Goal: Task Accomplishment & Management: Use online tool/utility

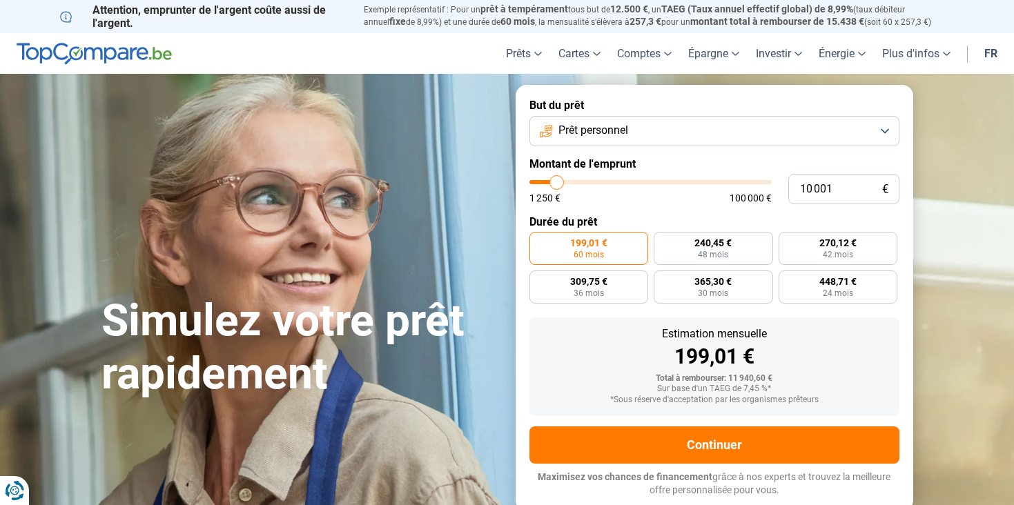
type input "11 000"
type input "11000"
type input "11 750"
type input "11750"
type input "12 000"
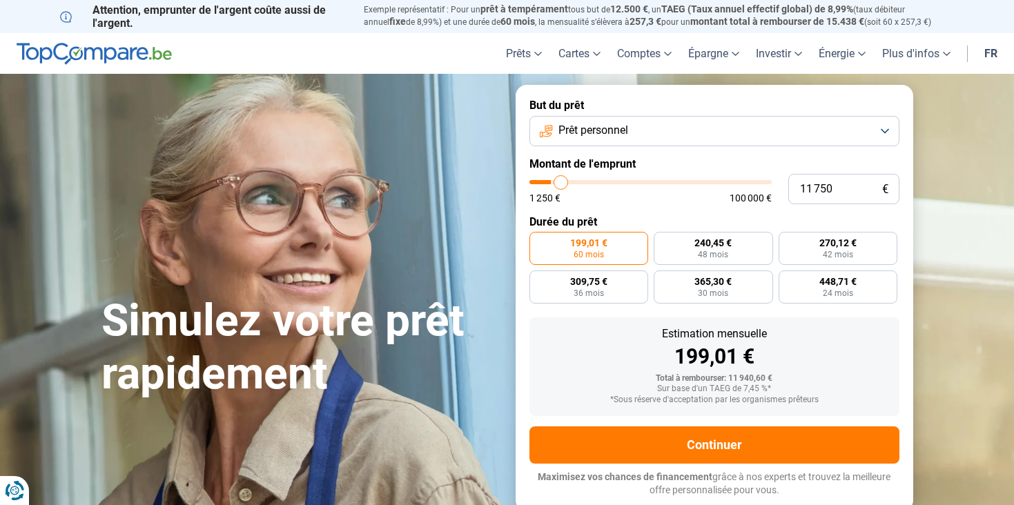
type input "12000"
type input "13 500"
type input "13500"
type input "14 250"
type input "14250"
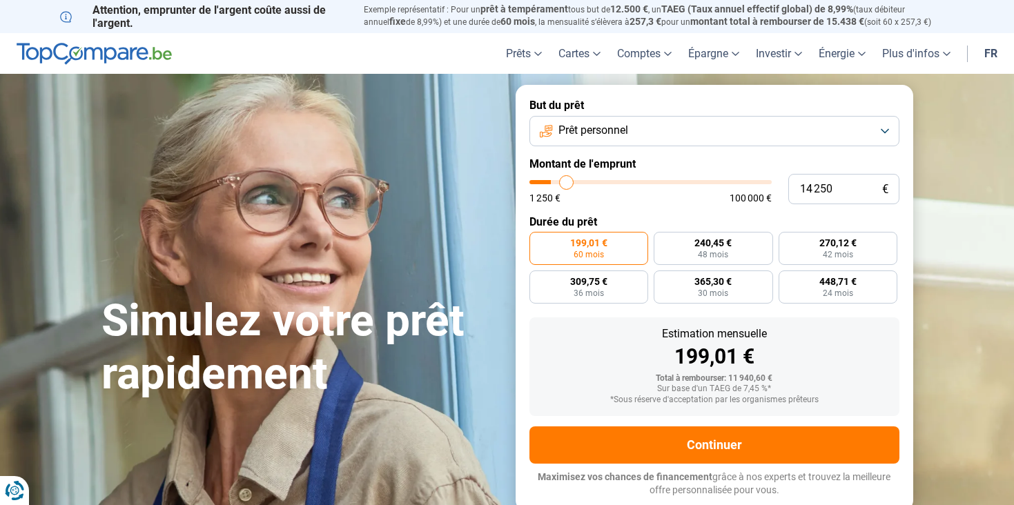
type input "15 250"
type input "15250"
type input "16 000"
type input "16000"
type input "16 500"
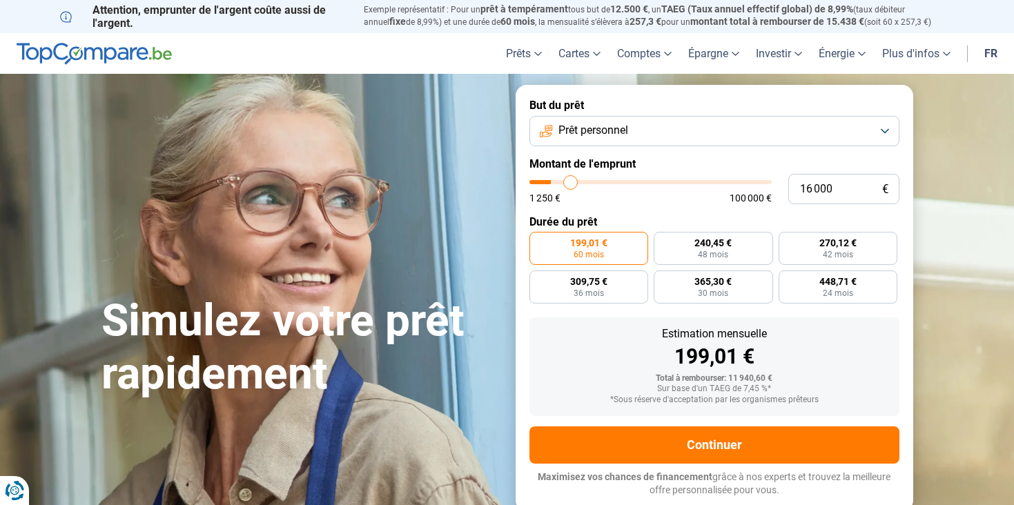
type input "16500"
type input "17 250"
type input "17250"
type input "17 750"
type input "17750"
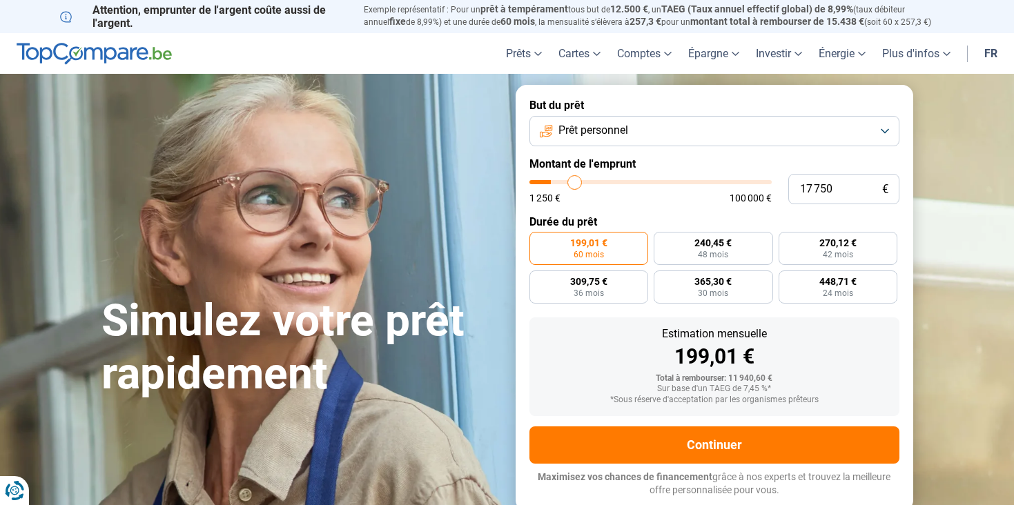
type input "18 500"
type input "18500"
type input "19 250"
type input "19250"
type input "19 500"
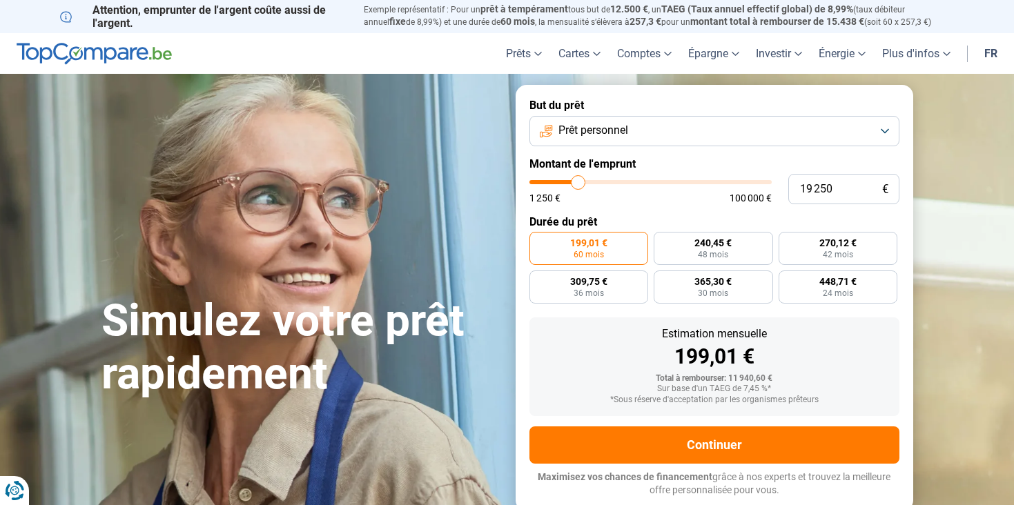
type input "19500"
type input "20 000"
type input "20000"
type input "20 250"
type input "20250"
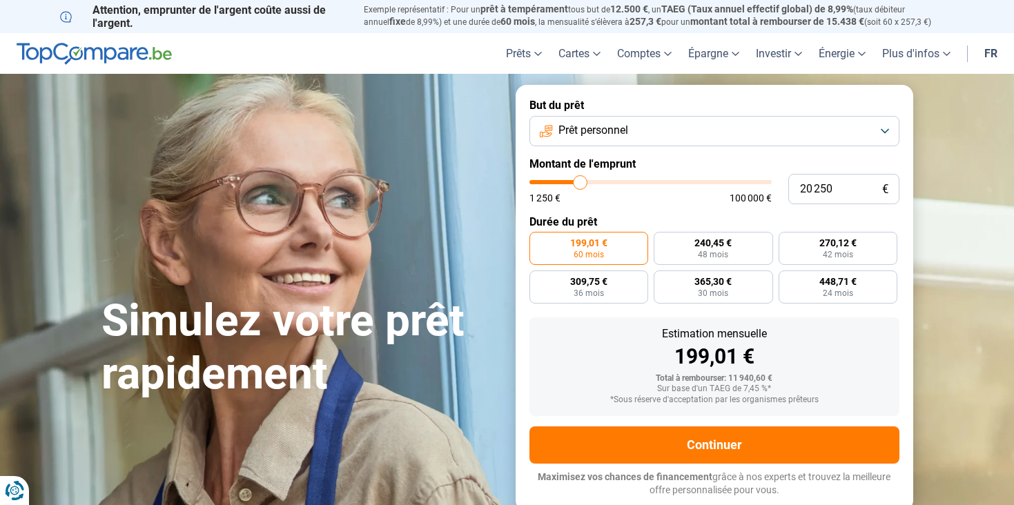
type input "20 500"
type input "20500"
type input "20 750"
type input "20750"
type input "21 500"
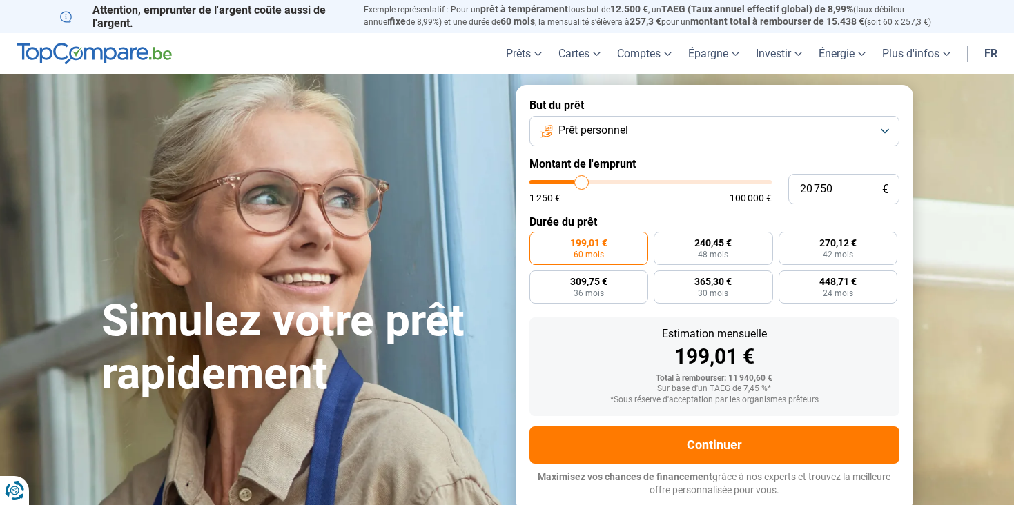
type input "21500"
type input "22 750"
type input "22750"
type input "24 500"
type input "24500"
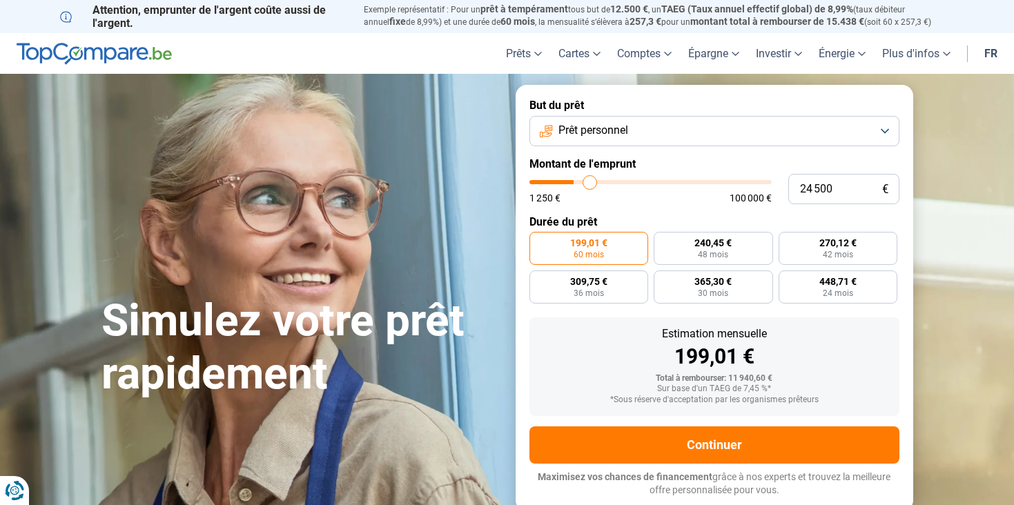
type input "28 750"
type input "28750"
type input "34 500"
type input "34500"
type input "43 250"
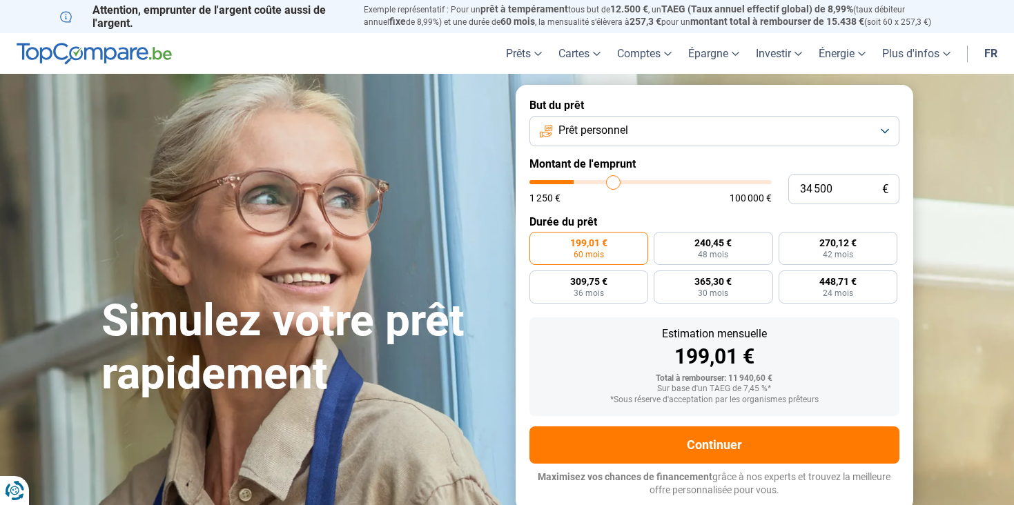
type input "43250"
type input "49 750"
type input "49750"
type input "57 250"
type input "57250"
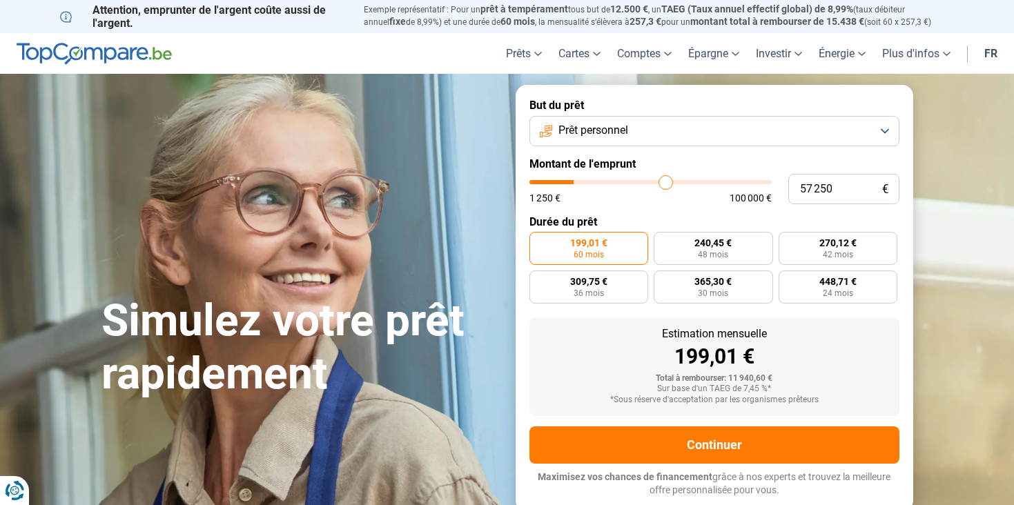
type input "63 500"
type input "63500"
type input "67 000"
type input "67000"
type input "70 500"
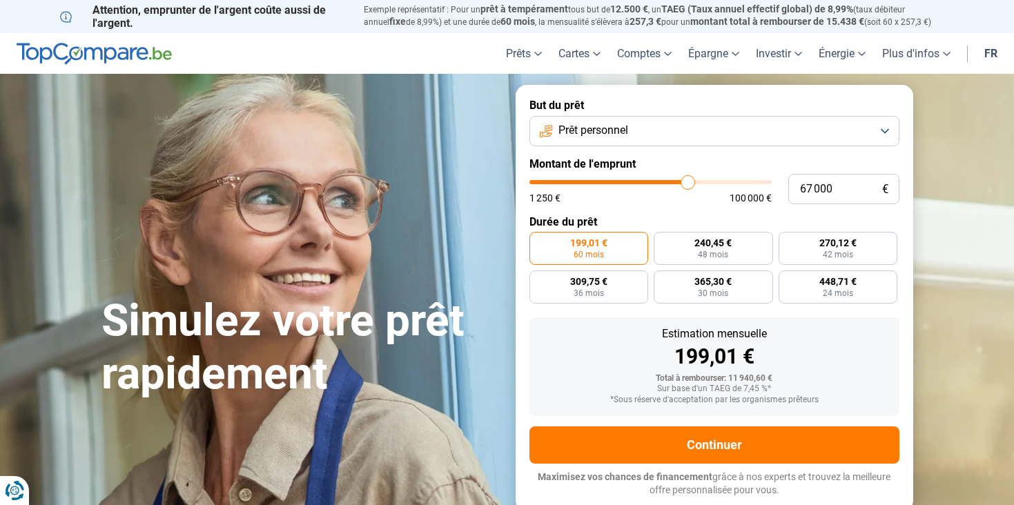
type input "70500"
type input "72 250"
type input "72250"
type input "73 000"
type input "73000"
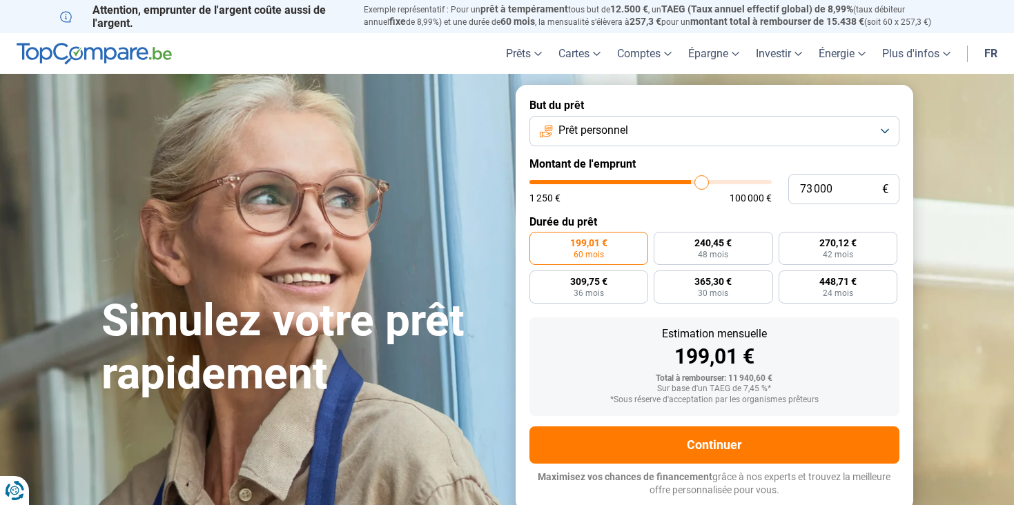
type input "73 250"
type input "73250"
type input "73 500"
type input "73500"
type input "74 500"
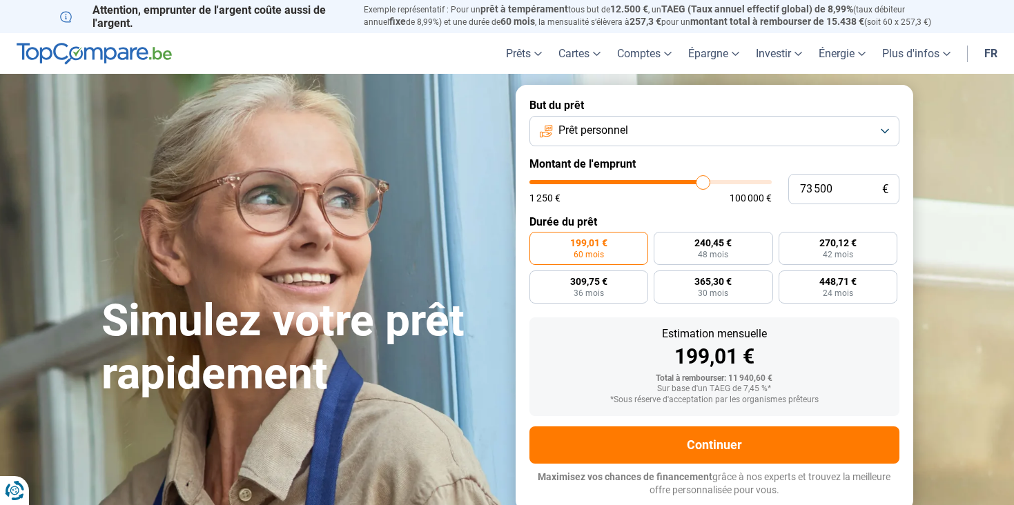
type input "74500"
type input "78 000"
type input "78000"
type input "84 750"
type input "84750"
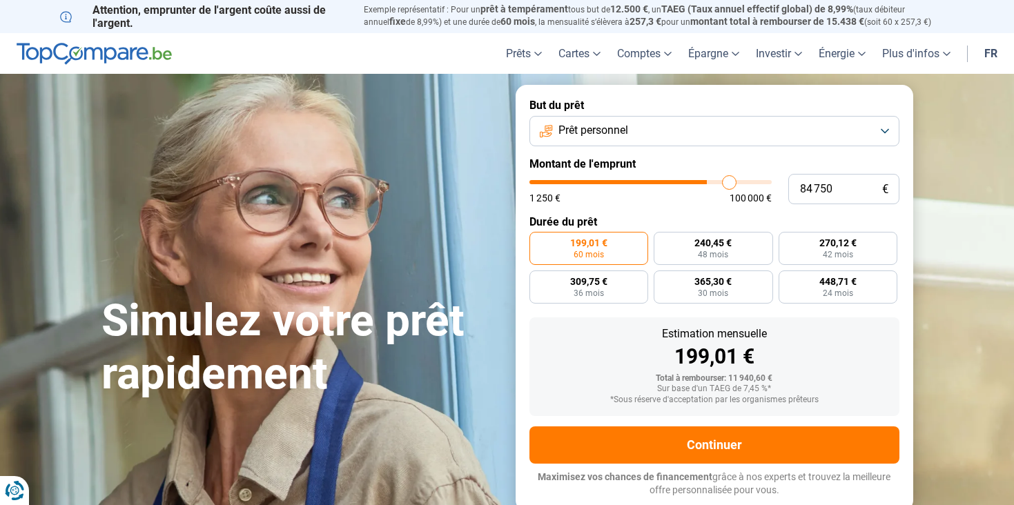
type input "91 000"
type input "91000"
type input "99 250"
type input "99250"
type input "100 000"
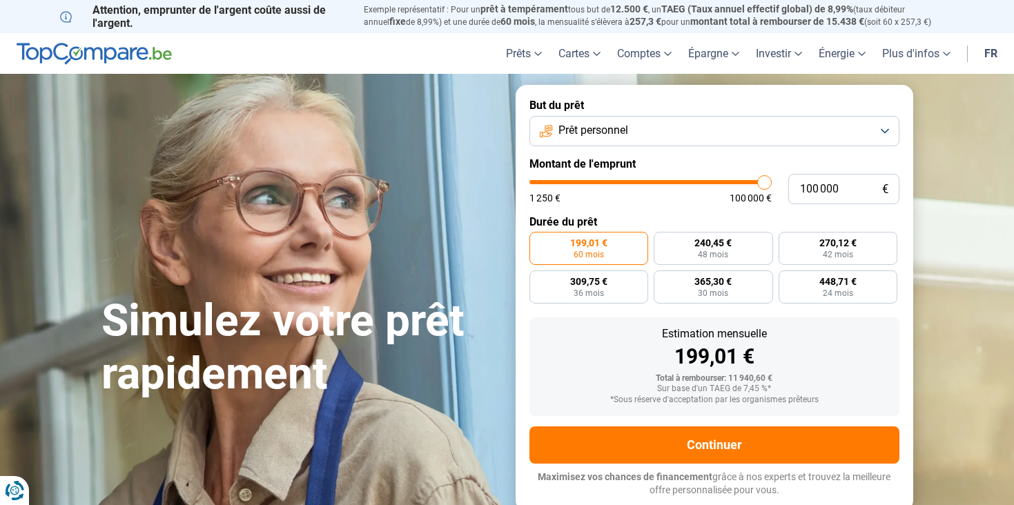
type input "100000"
click at [772, 184] on input "range" at bounding box center [651, 182] width 242 height 4
radio input "false"
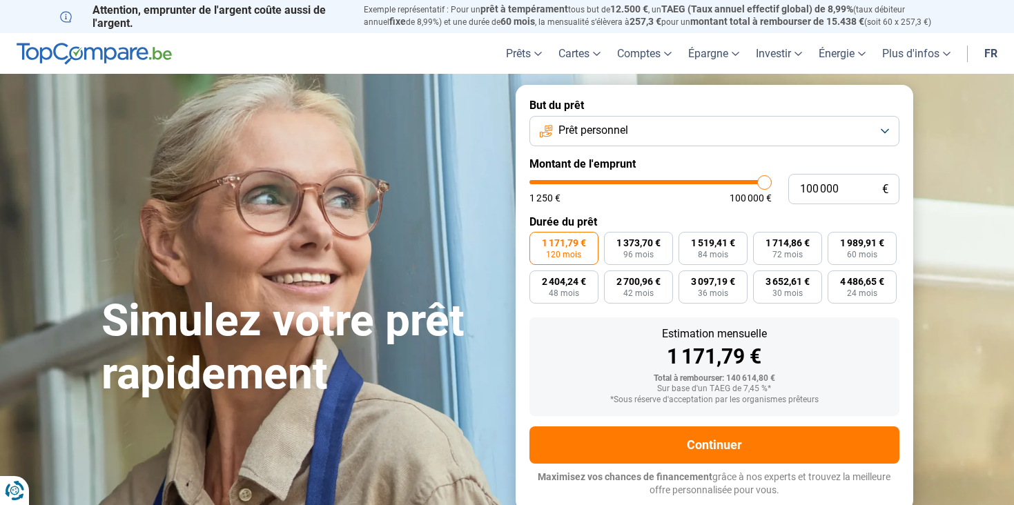
click at [579, 119] on button "Prêt personnel" at bounding box center [715, 131] width 370 height 30
